Goal: Information Seeking & Learning: Learn about a topic

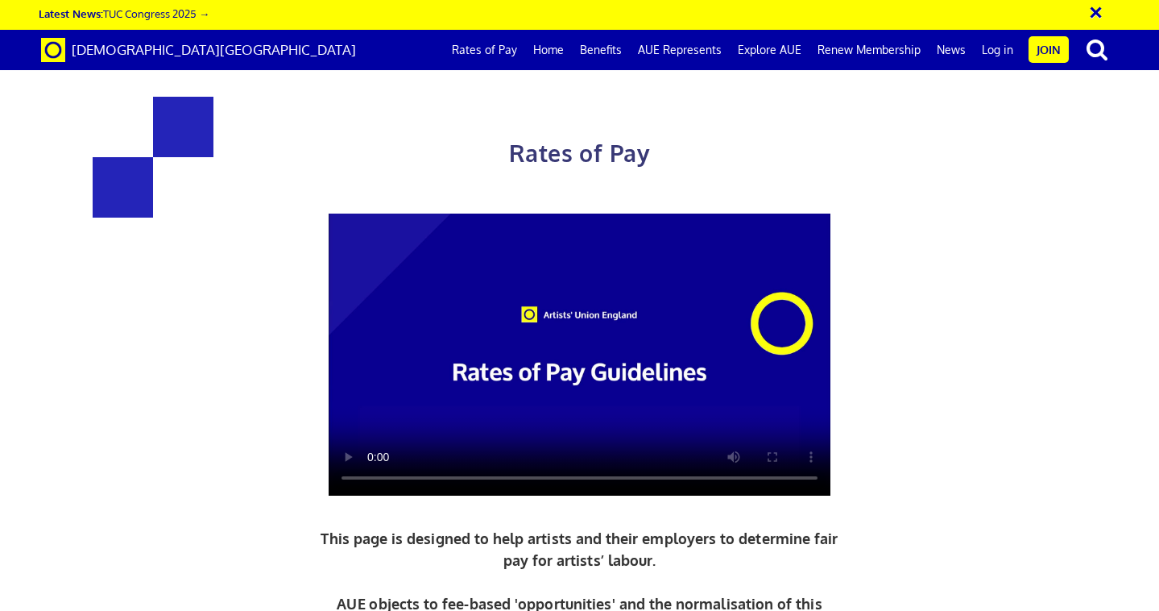
scroll to position [0, 9]
click at [504, 57] on link "Rates of Pay" at bounding box center [484, 50] width 81 height 40
click at [917, 421] on div "Rates of Pay This page is designed to help artists and their employers to deter…" at bounding box center [579, 439] width 789 height 750
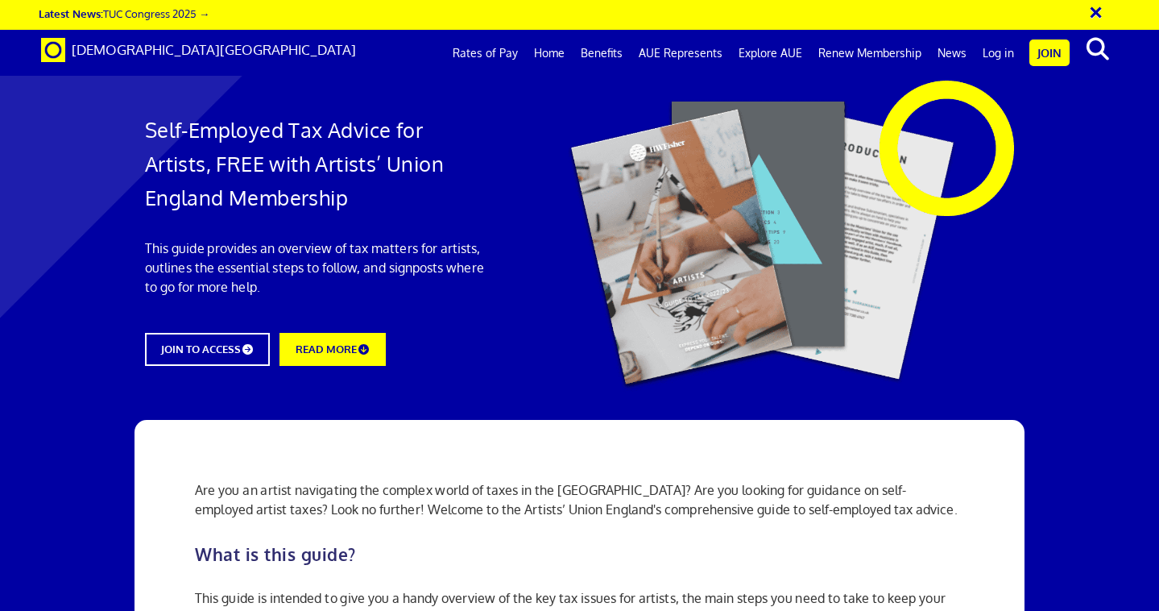
scroll to position [290, 0]
